Goal: Navigation & Orientation: Go to known website

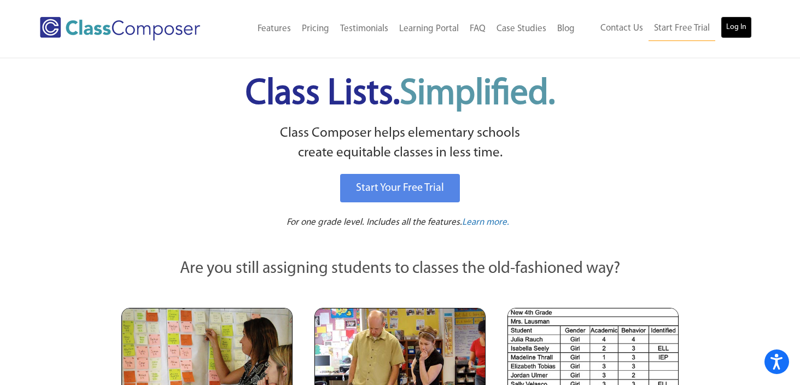
click at [735, 28] on link "Log In" at bounding box center [736, 27] width 31 height 22
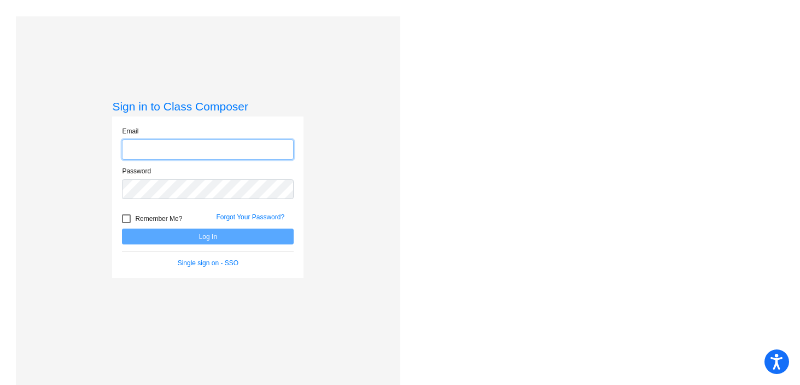
type input "[PERSON_NAME][EMAIL_ADDRESS][PERSON_NAME][DOMAIN_NAME]"
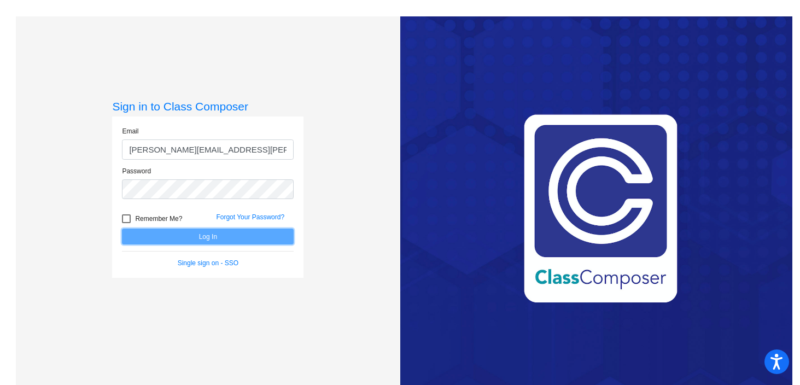
click at [208, 244] on button "Log In" at bounding box center [208, 237] width 172 height 16
click at [208, 235] on button "Log In" at bounding box center [208, 237] width 172 height 16
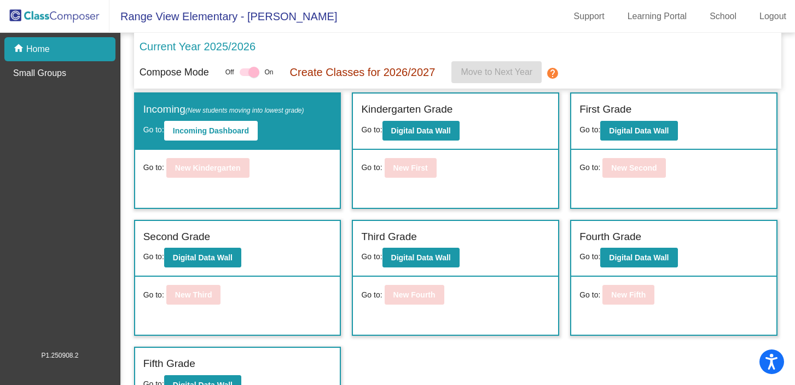
scroll to position [3, 0]
